Goal: Information Seeking & Learning: Learn about a topic

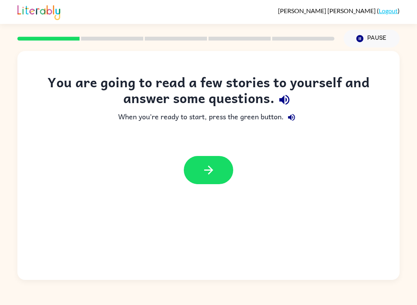
click at [228, 164] on button "button" at bounding box center [208, 170] width 49 height 28
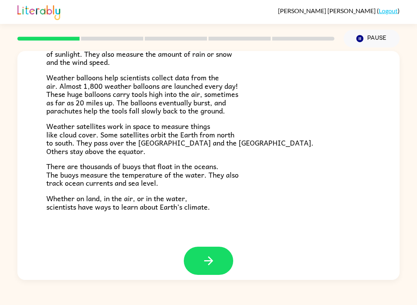
scroll to position [201, 0]
click at [217, 250] on button "button" at bounding box center [208, 261] width 49 height 28
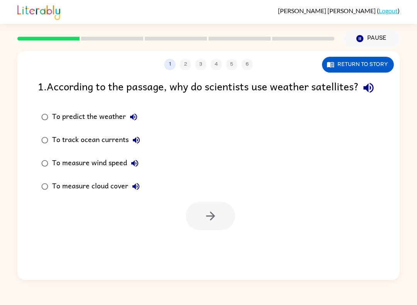
scroll to position [0, 0]
click at [218, 230] on button "button" at bounding box center [210, 216] width 49 height 28
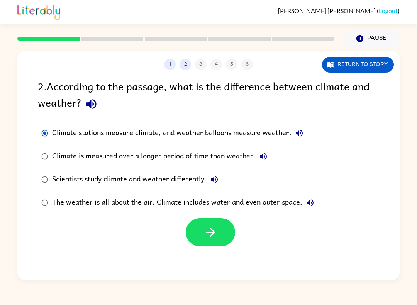
click at [219, 236] on button "button" at bounding box center [210, 232] width 49 height 28
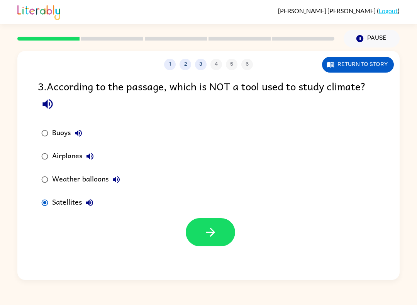
click at [213, 235] on icon "button" at bounding box center [210, 232] width 9 height 9
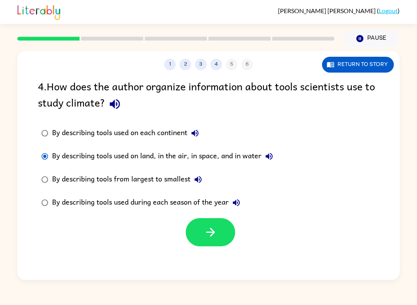
click at [218, 237] on button "button" at bounding box center [210, 232] width 49 height 28
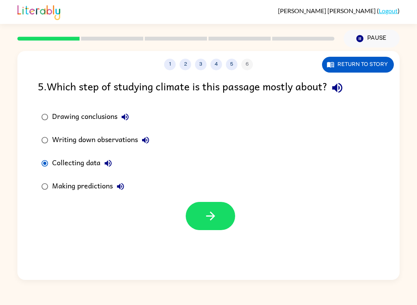
click at [212, 211] on icon "button" at bounding box center [211, 217] width 14 height 14
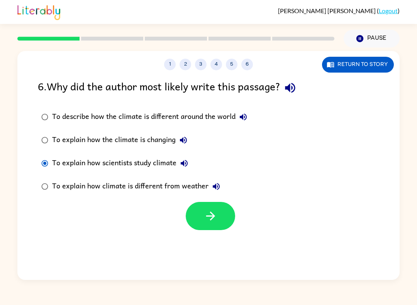
click at [210, 224] on button "button" at bounding box center [210, 216] width 49 height 28
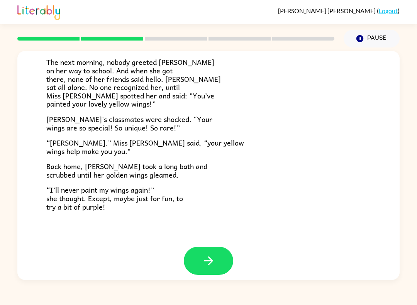
scroll to position [201, 0]
click at [213, 255] on icon "button" at bounding box center [209, 262] width 14 height 14
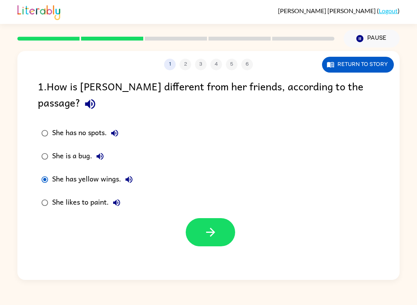
click at [226, 218] on button "button" at bounding box center [210, 232] width 49 height 28
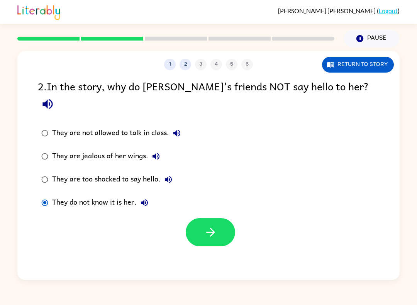
click at [221, 220] on button "button" at bounding box center [210, 232] width 49 height 28
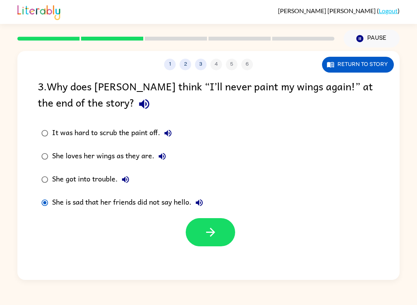
click at [206, 233] on icon "button" at bounding box center [211, 233] width 14 height 14
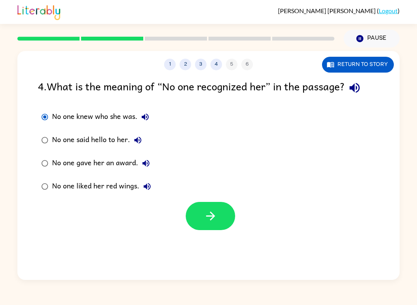
click at [196, 213] on button "button" at bounding box center [210, 216] width 49 height 28
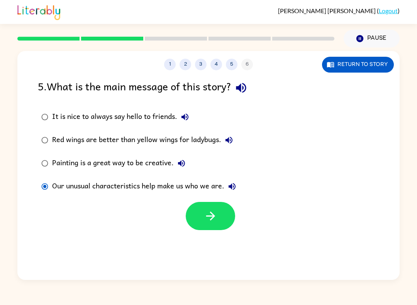
click at [211, 218] on icon "button" at bounding box center [211, 217] width 14 height 14
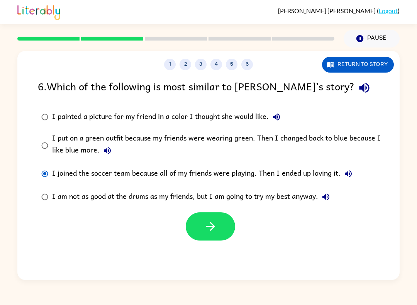
click at [198, 219] on button "button" at bounding box center [210, 227] width 49 height 28
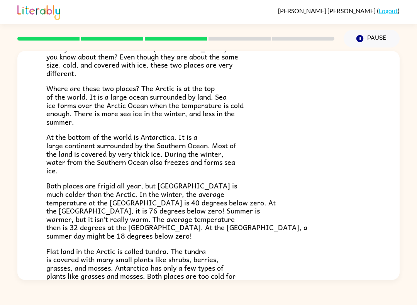
scroll to position [72, 0]
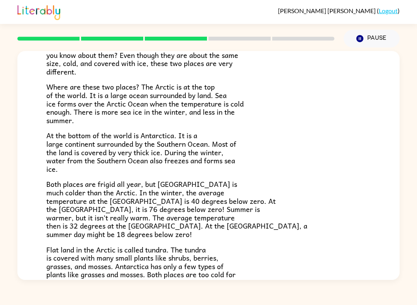
click at [341, 195] on p "Both places are frigid all year, but Antarctica is much colder than the Arctic.…" at bounding box center [208, 209] width 325 height 58
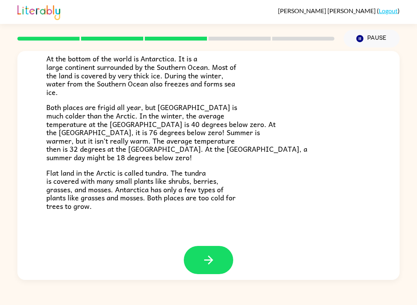
scroll to position [148, 0]
click at [219, 265] on button "button" at bounding box center [208, 261] width 49 height 28
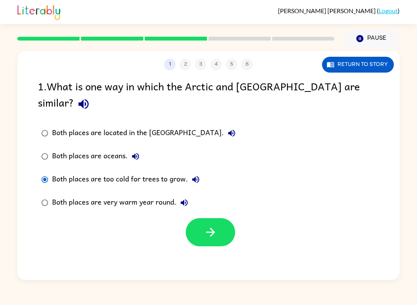
click at [197, 218] on button "button" at bounding box center [210, 232] width 49 height 28
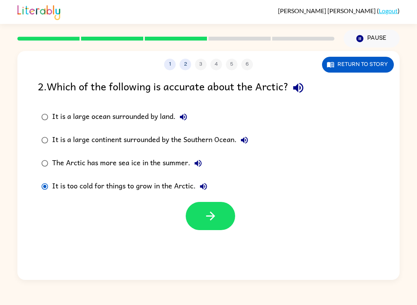
click at [210, 205] on button "button" at bounding box center [210, 216] width 49 height 28
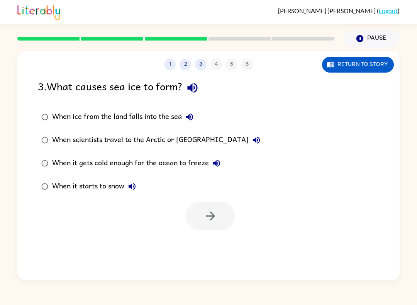
click at [15, 40] on div at bounding box center [176, 38] width 327 height 27
click at [211, 225] on button "button" at bounding box center [210, 216] width 49 height 28
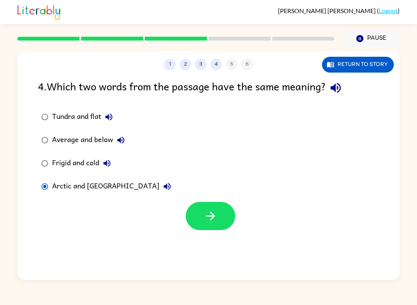
click at [215, 203] on button "button" at bounding box center [210, 216] width 49 height 28
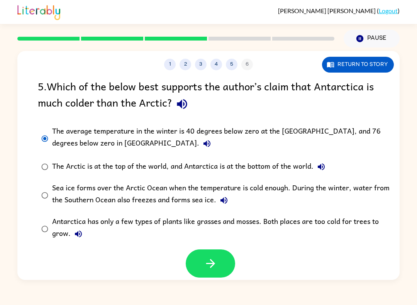
click at [206, 267] on icon "button" at bounding box center [211, 264] width 14 height 14
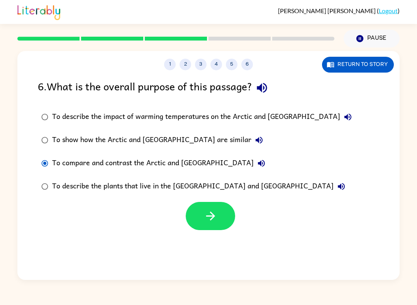
click at [219, 217] on button "button" at bounding box center [210, 216] width 49 height 28
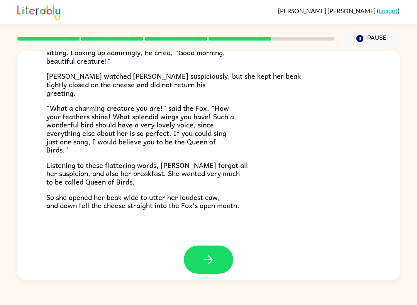
scroll to position [138, 0]
click at [201, 174] on span "Listening to these flattering words, Crow forgot all her suspicion, and also he…" at bounding box center [147, 174] width 202 height 28
click at [210, 254] on icon "button" at bounding box center [209, 261] width 14 height 14
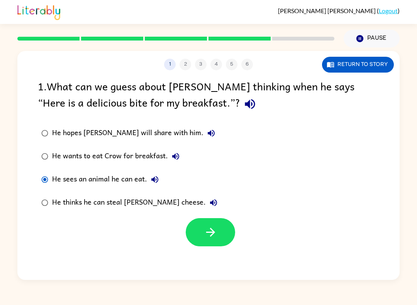
click at [215, 226] on button "button" at bounding box center [210, 232] width 49 height 28
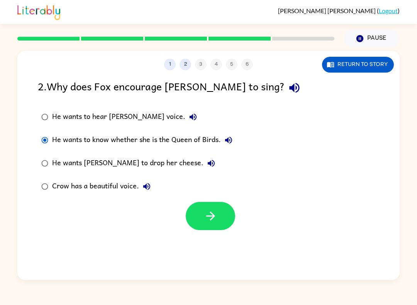
click at [197, 198] on label "Crow has a beautiful voice." at bounding box center [137, 186] width 207 height 23
click at [198, 220] on button "button" at bounding box center [210, 216] width 49 height 28
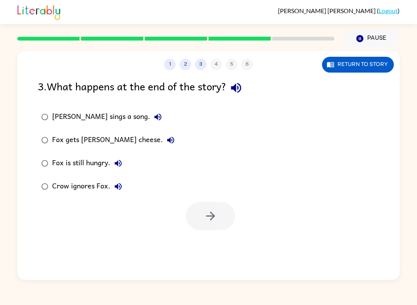
click at [17, 157] on div "1 2 3 4 5 6 Return to story 3 . What happens at the end of the story? Fox sings…" at bounding box center [208, 164] width 417 height 233
click at [202, 219] on button "button" at bounding box center [210, 216] width 49 height 28
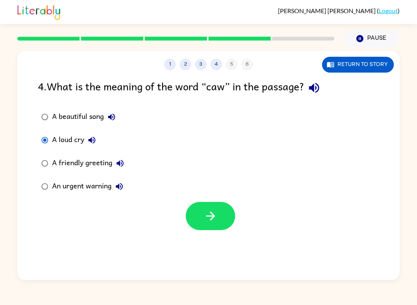
click at [196, 225] on button "button" at bounding box center [210, 216] width 49 height 28
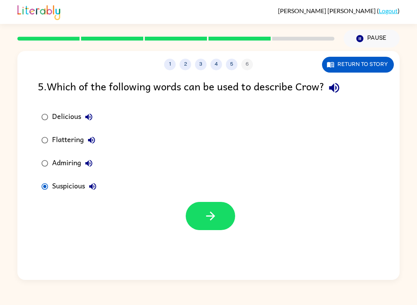
click at [206, 216] on icon "button" at bounding box center [211, 217] width 14 height 14
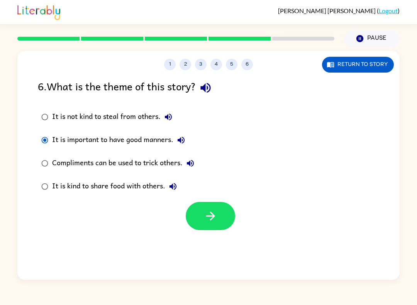
click at [206, 217] on icon "button" at bounding box center [210, 216] width 9 height 9
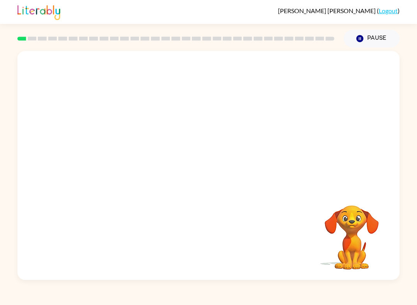
click at [111, 156] on video "Your browser must support playing .mp4 files to use Literably. Please try using…" at bounding box center [208, 120] width 383 height 138
click at [209, 177] on div at bounding box center [208, 169] width 49 height 28
click at [214, 174] on icon "button" at bounding box center [209, 170] width 14 height 14
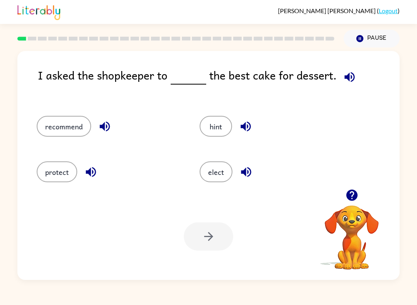
click at [223, 177] on button "elect" at bounding box center [216, 172] width 33 height 21
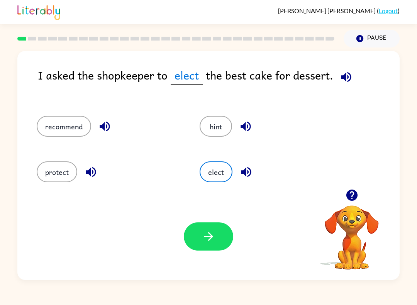
click at [212, 236] on icon "button" at bounding box center [209, 237] width 14 height 14
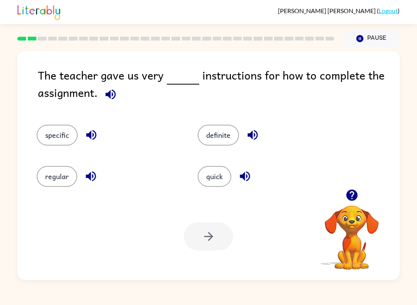
click at [61, 138] on button "specific" at bounding box center [57, 135] width 41 height 21
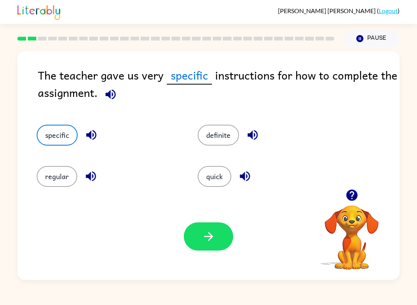
click at [207, 236] on icon "button" at bounding box center [209, 237] width 14 height 14
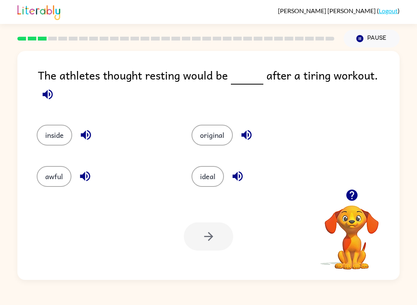
click at [61, 172] on button "awful" at bounding box center [54, 176] width 35 height 21
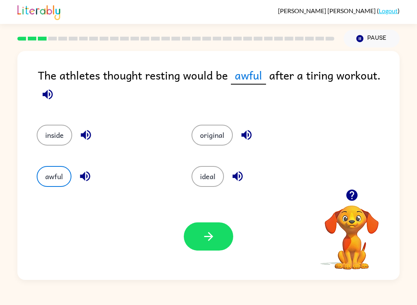
click at [213, 241] on icon "button" at bounding box center [209, 237] width 14 height 14
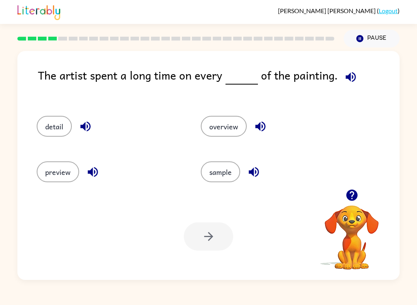
click at [60, 124] on button "detail" at bounding box center [54, 126] width 35 height 21
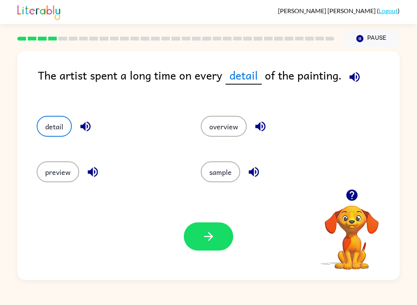
click at [208, 234] on icon "button" at bounding box center [209, 237] width 14 height 14
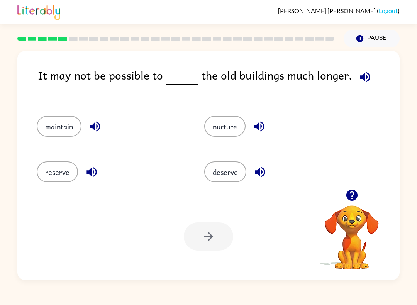
click at [227, 130] on button "nurture" at bounding box center [224, 126] width 41 height 21
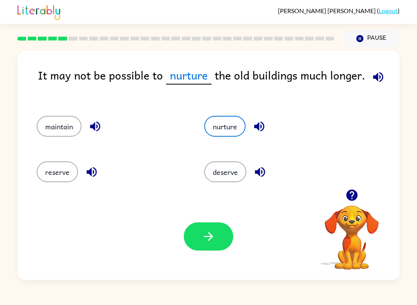
click at [215, 236] on icon "button" at bounding box center [209, 237] width 14 height 14
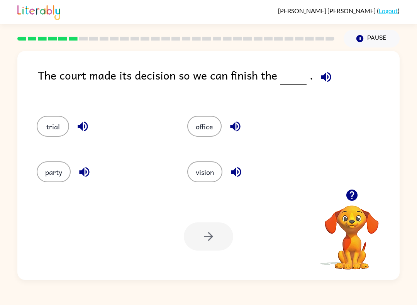
click at [207, 123] on button "office" at bounding box center [204, 126] width 34 height 21
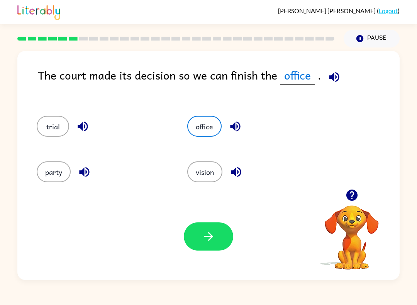
click at [212, 235] on icon "button" at bounding box center [209, 237] width 14 height 14
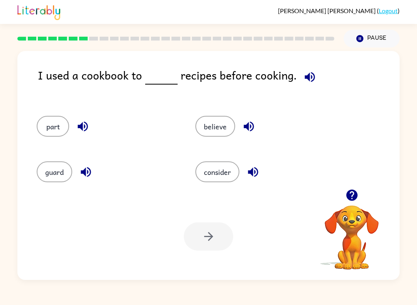
click at [59, 129] on button "part" at bounding box center [53, 126] width 32 height 21
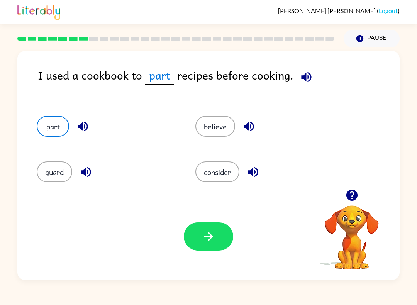
click at [210, 248] on button "button" at bounding box center [208, 237] width 49 height 28
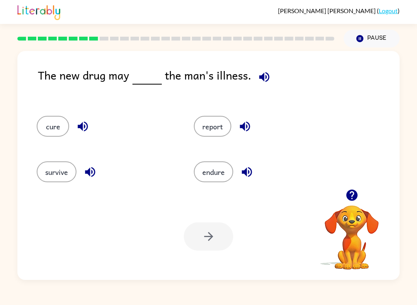
click at [58, 129] on button "cure" at bounding box center [53, 126] width 32 height 21
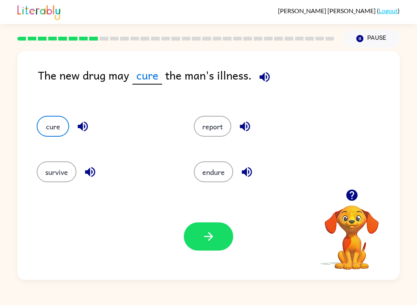
click at [213, 242] on icon "button" at bounding box center [209, 237] width 14 height 14
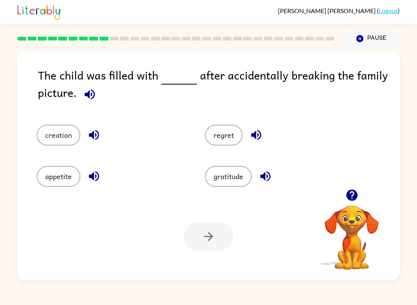
click at [226, 133] on button "regret" at bounding box center [223, 135] width 37 height 21
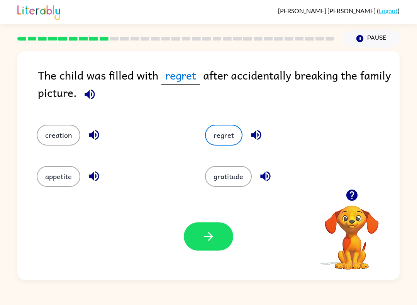
click at [206, 238] on icon "button" at bounding box center [209, 237] width 14 height 14
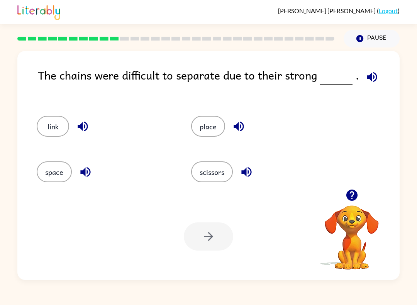
click at [62, 171] on button "space" at bounding box center [54, 172] width 35 height 21
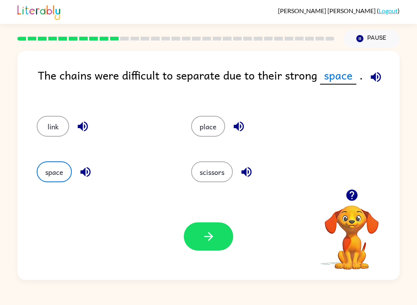
click at [196, 237] on button "button" at bounding box center [208, 237] width 49 height 28
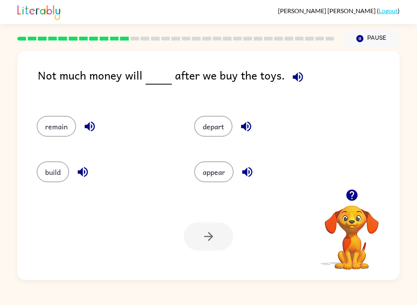
click at [218, 124] on button "depart" at bounding box center [213, 126] width 38 height 21
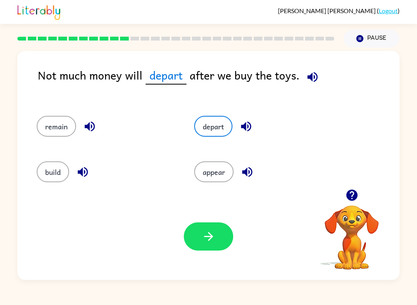
click at [208, 248] on button "button" at bounding box center [208, 237] width 49 height 28
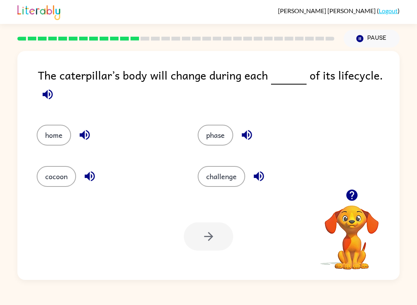
click at [65, 184] on button "cocoon" at bounding box center [56, 176] width 39 height 21
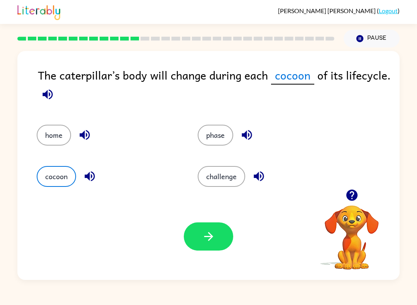
click at [213, 232] on icon "button" at bounding box center [209, 237] width 14 height 14
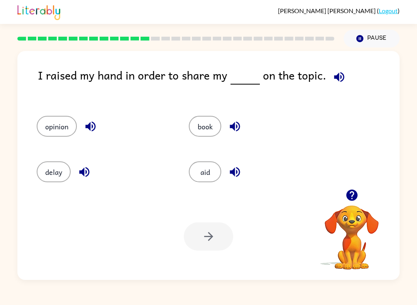
click at [67, 130] on button "opinion" at bounding box center [57, 126] width 40 height 21
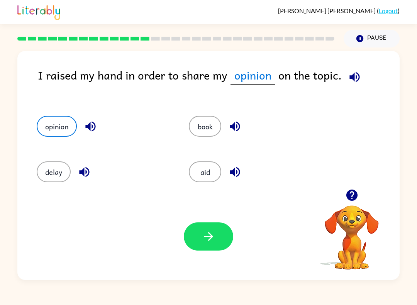
click at [217, 239] on button "button" at bounding box center [208, 237] width 49 height 28
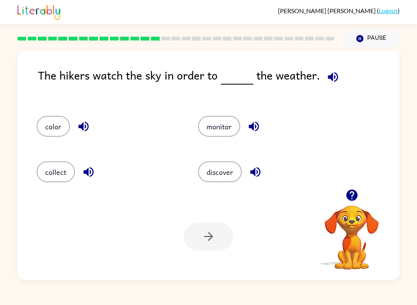
click at [230, 171] on button "discover" at bounding box center [220, 172] width 44 height 21
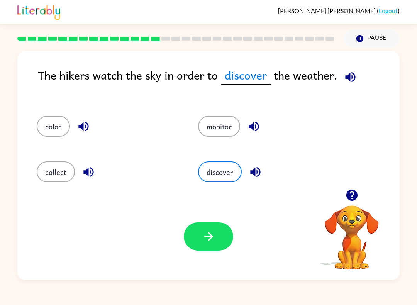
click at [213, 227] on button "button" at bounding box center [208, 237] width 49 height 28
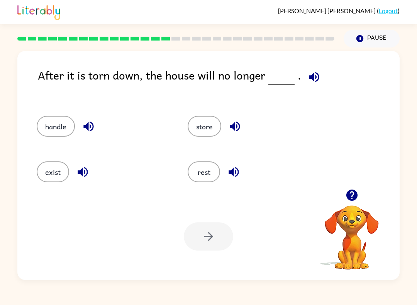
click at [60, 176] on button "exist" at bounding box center [53, 172] width 32 height 21
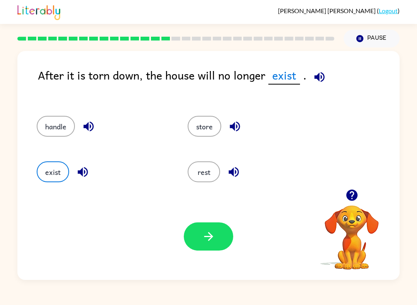
click at [213, 242] on icon "button" at bounding box center [209, 237] width 14 height 14
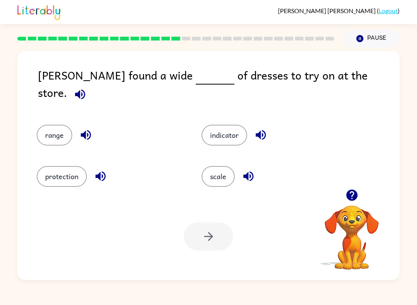
click at [227, 174] on button "scale" at bounding box center [218, 176] width 33 height 21
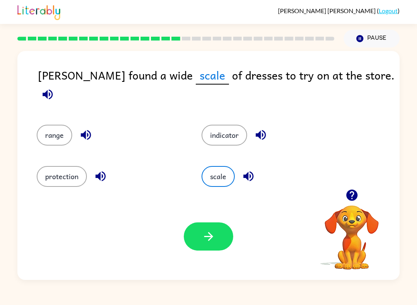
click at [207, 244] on icon "button" at bounding box center [209, 237] width 14 height 14
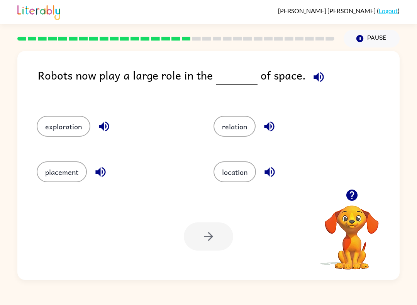
click at [74, 172] on button "placement" at bounding box center [62, 172] width 50 height 21
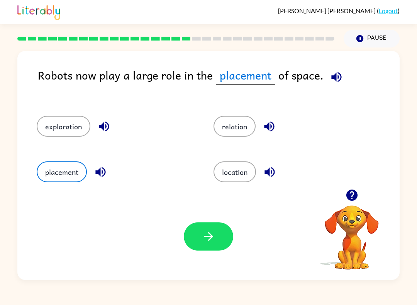
click at [218, 230] on button "button" at bounding box center [208, 237] width 49 height 28
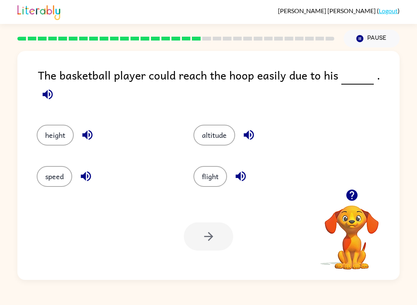
click at [44, 125] on button "height" at bounding box center [55, 135] width 37 height 21
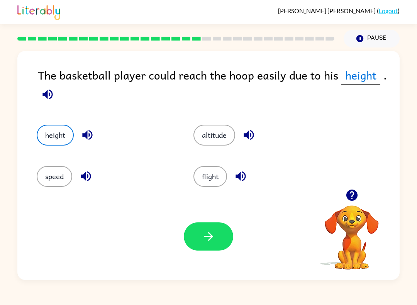
click at [218, 235] on button "button" at bounding box center [208, 237] width 49 height 28
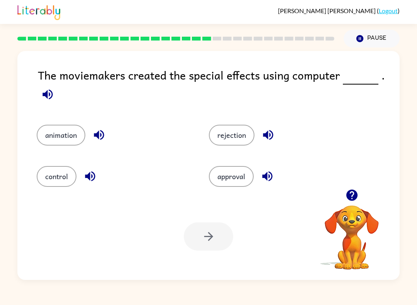
click at [59, 172] on button "control" at bounding box center [57, 176] width 40 height 21
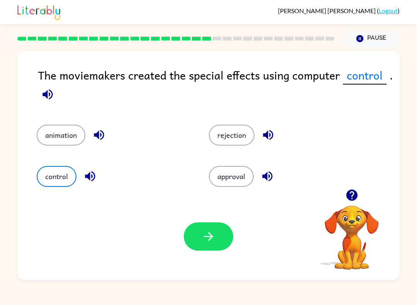
click at [227, 244] on button "button" at bounding box center [208, 237] width 49 height 28
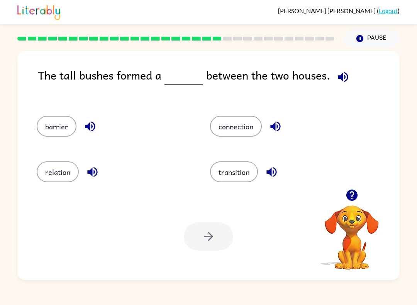
click at [257, 127] on button "connection" at bounding box center [236, 126] width 52 height 21
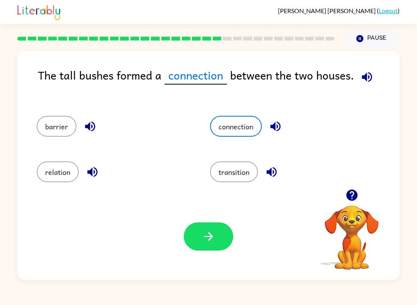
click at [201, 238] on button "button" at bounding box center [208, 237] width 49 height 28
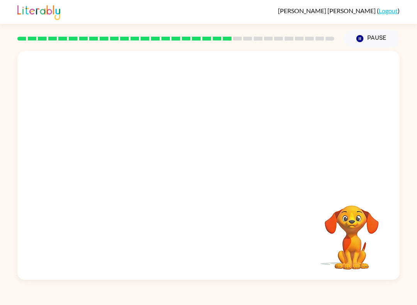
click at [126, 162] on video "Your browser must support playing .mp4 files to use Literably. Please try using…" at bounding box center [208, 120] width 383 height 138
click at [216, 175] on button "button" at bounding box center [208, 169] width 49 height 28
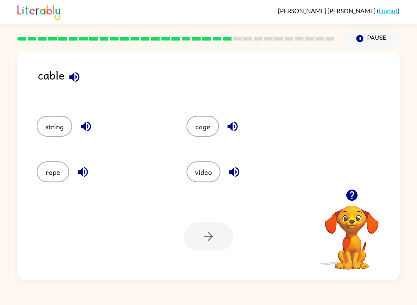
click at [206, 124] on button "cage" at bounding box center [203, 126] width 32 height 21
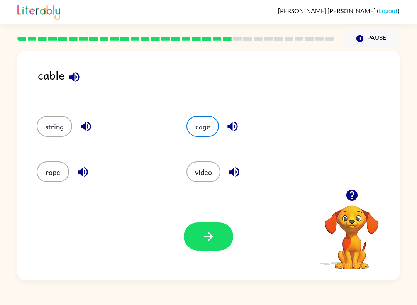
click at [208, 234] on icon "button" at bounding box center [209, 237] width 14 height 14
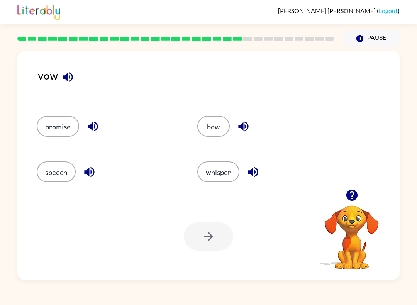
click at [222, 125] on button "bow" at bounding box center [214, 126] width 32 height 21
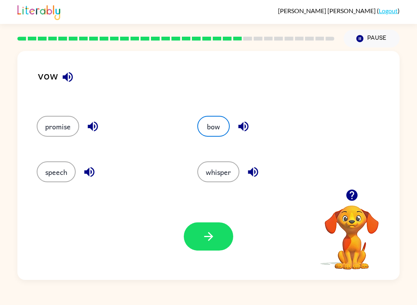
click at [211, 233] on icon "button" at bounding box center [209, 237] width 14 height 14
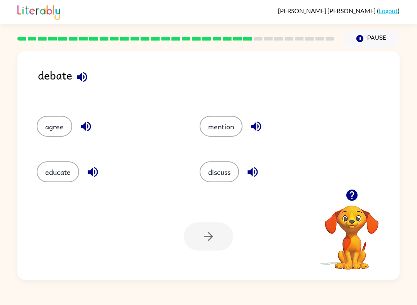
click at [65, 130] on button "agree" at bounding box center [55, 126] width 36 height 21
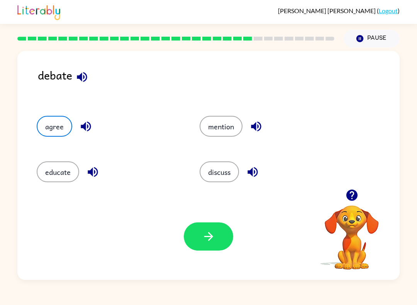
click at [230, 126] on button "mention" at bounding box center [221, 126] width 43 height 21
click at [212, 233] on icon "button" at bounding box center [209, 237] width 14 height 14
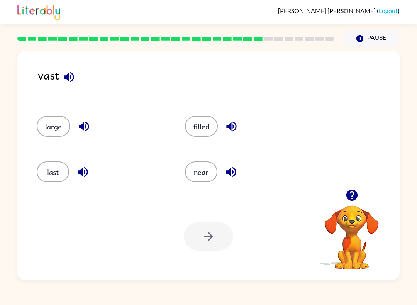
click at [59, 175] on button "last" at bounding box center [53, 172] width 32 height 21
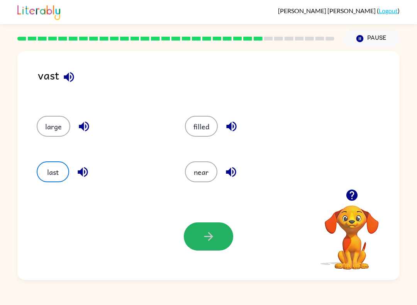
click at [215, 240] on icon "button" at bounding box center [209, 237] width 14 height 14
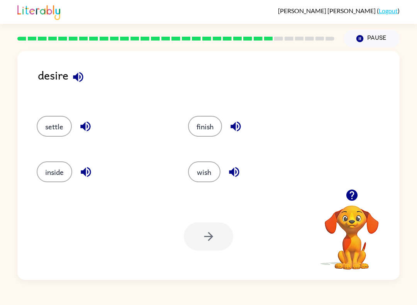
click at [49, 132] on button "settle" at bounding box center [54, 126] width 35 height 21
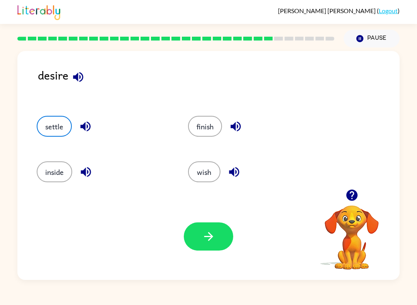
click at [206, 236] on icon "button" at bounding box center [209, 237] width 14 height 14
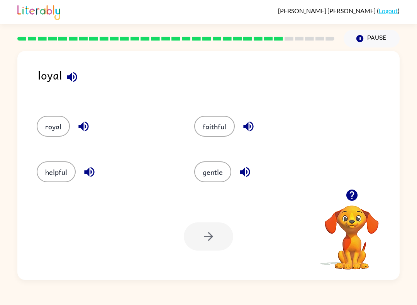
click at [52, 133] on button "royal" at bounding box center [53, 126] width 33 height 21
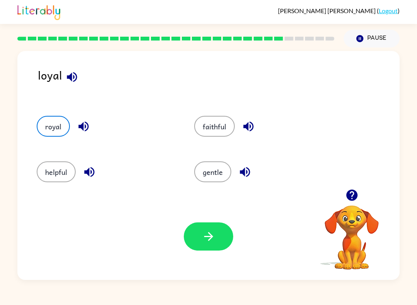
click at [214, 243] on icon "button" at bounding box center [209, 237] width 14 height 14
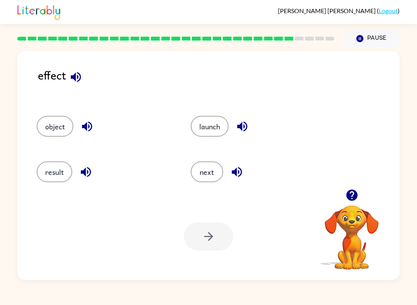
click at [49, 179] on button "result" at bounding box center [55, 172] width 36 height 21
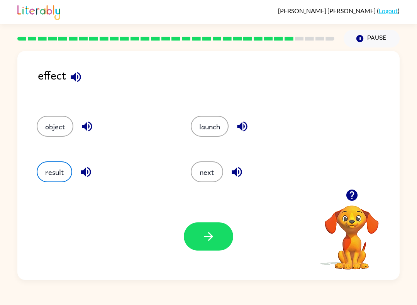
click at [217, 238] on button "button" at bounding box center [208, 237] width 49 height 28
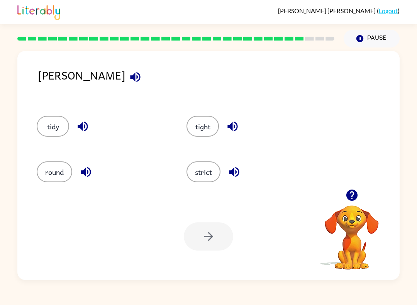
click at [200, 180] on button "strict" at bounding box center [204, 172] width 34 height 21
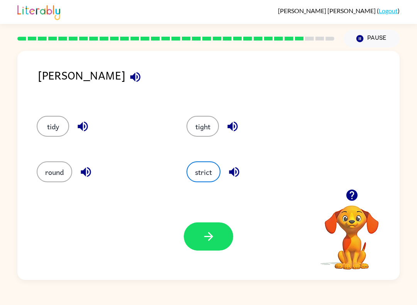
click at [205, 223] on button "button" at bounding box center [208, 237] width 49 height 28
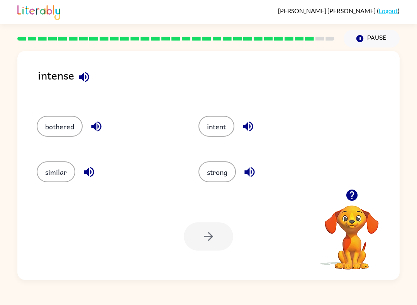
click at [210, 128] on button "intent" at bounding box center [217, 126] width 36 height 21
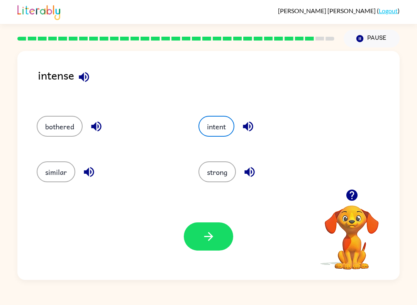
click at [198, 250] on button "button" at bounding box center [208, 237] width 49 height 28
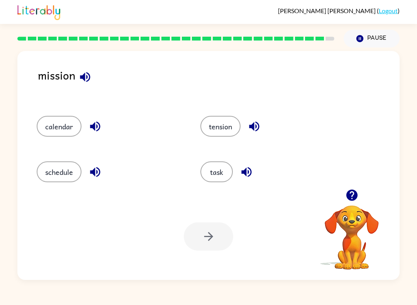
click at [206, 179] on button "task" at bounding box center [217, 172] width 32 height 21
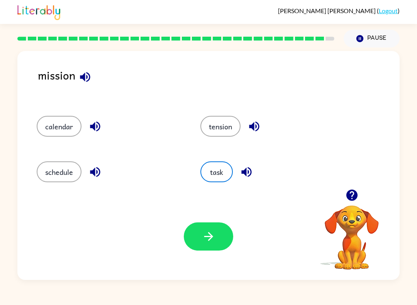
click at [215, 236] on icon "button" at bounding box center [209, 237] width 14 height 14
